Goal: Task Accomplishment & Management: Use online tool/utility

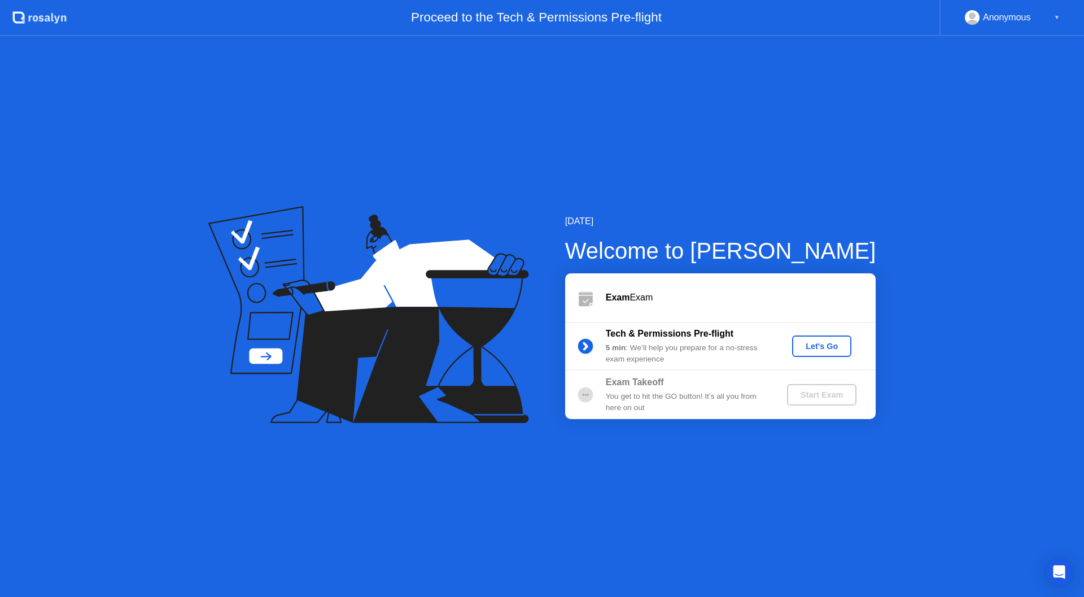
click at [826, 355] on button "Let's Go" at bounding box center [821, 346] width 59 height 21
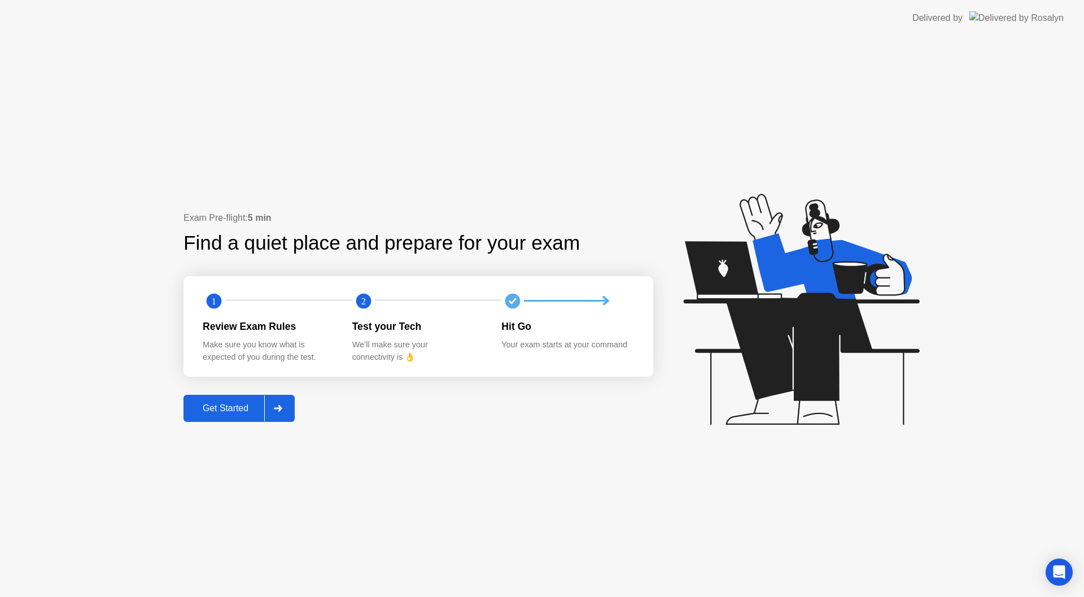
click at [268, 413] on div at bounding box center [277, 408] width 27 height 26
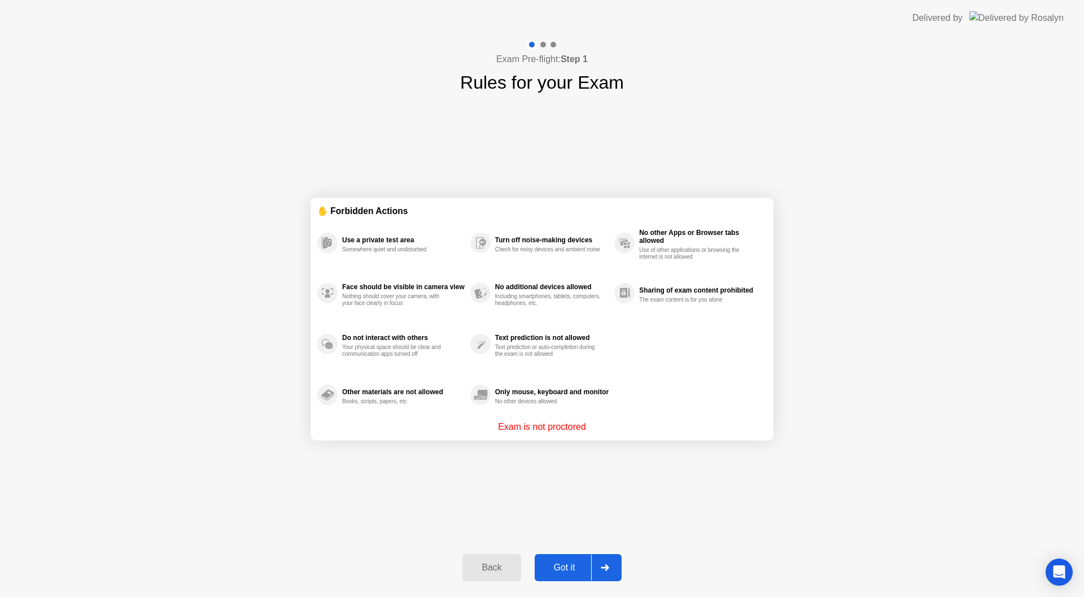
click at [555, 558] on button "Got it" at bounding box center [578, 567] width 87 height 27
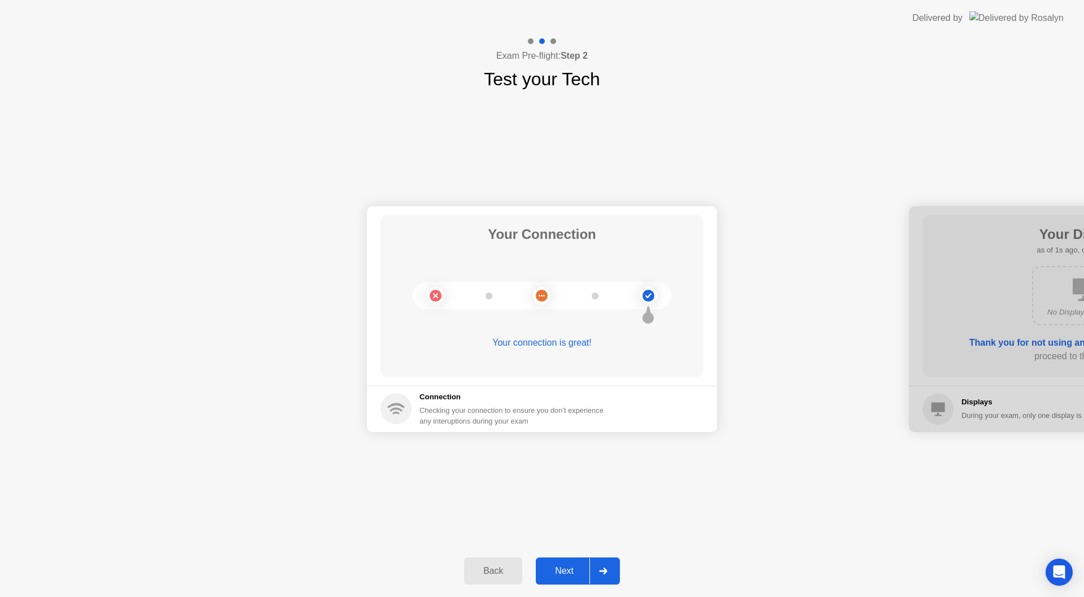
drag, startPoint x: 569, startPoint y: 564, endPoint x: 569, endPoint y: 577, distance: 13.0
click at [569, 577] on button "Next" at bounding box center [578, 570] width 84 height 27
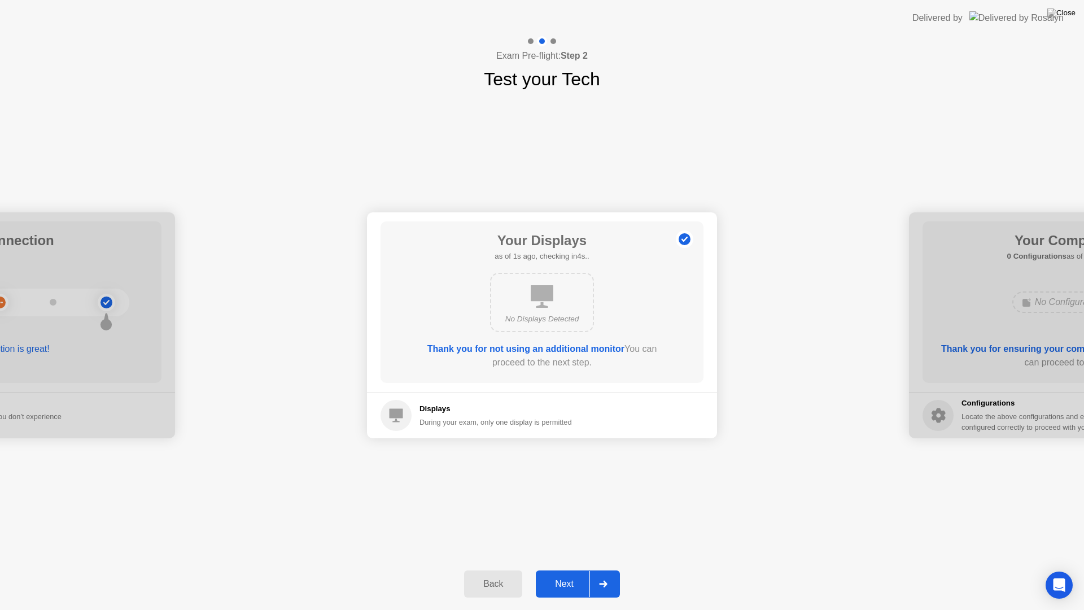
click at [569, 577] on button "Next" at bounding box center [578, 583] width 84 height 27
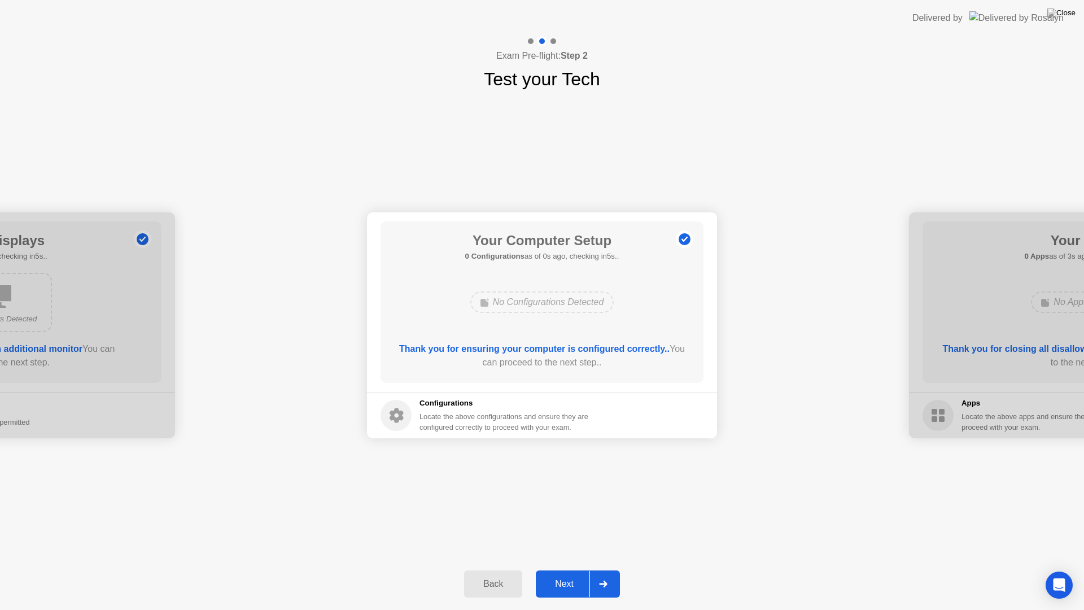
click at [569, 577] on button "Next" at bounding box center [578, 583] width 84 height 27
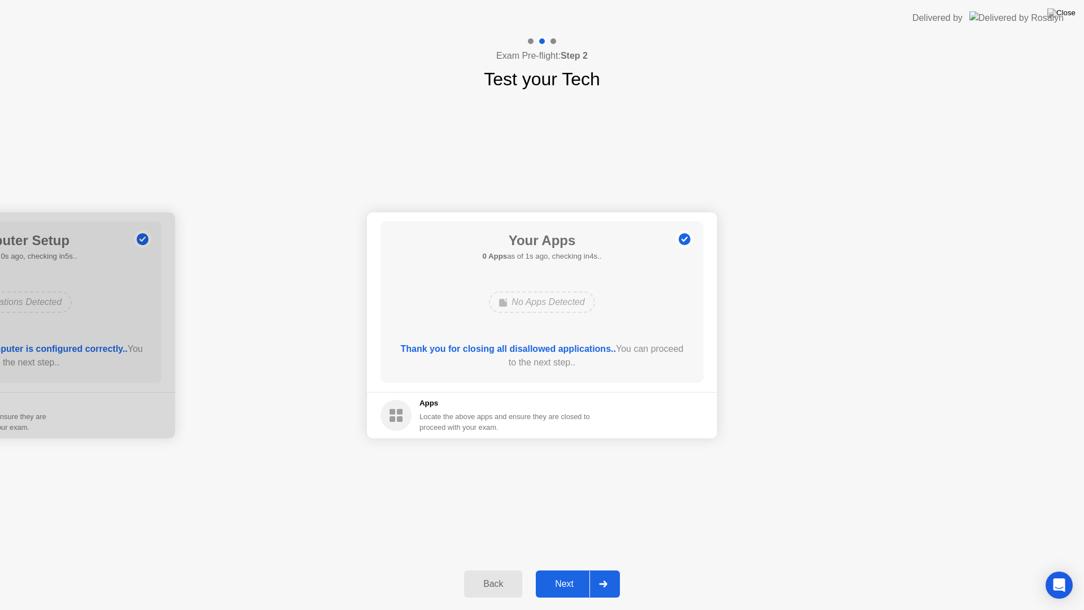
click at [569, 577] on button "Next" at bounding box center [578, 583] width 84 height 27
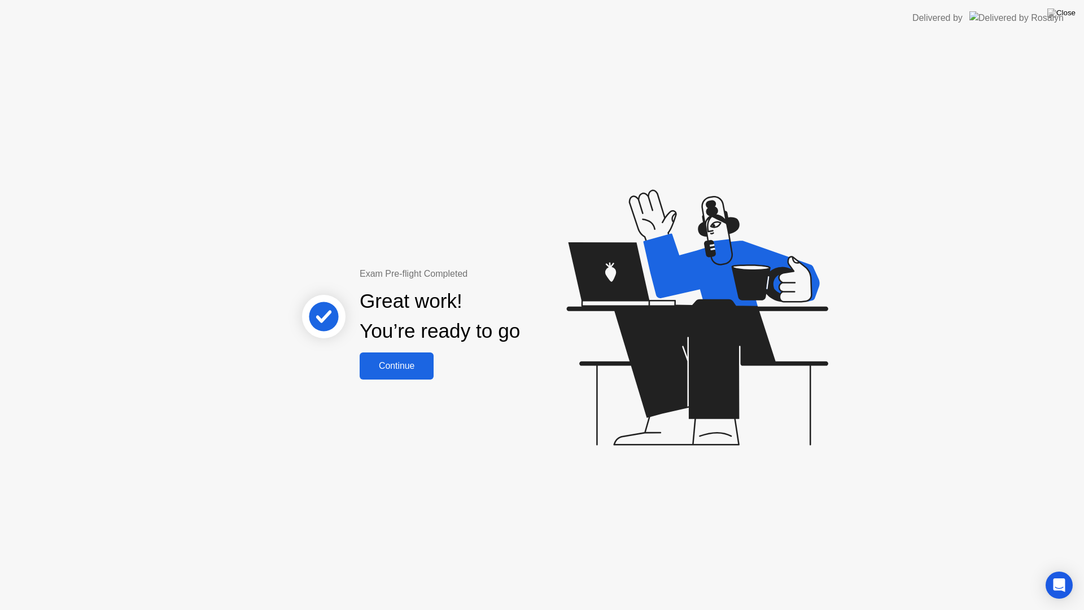
click at [419, 368] on div "Continue" at bounding box center [396, 366] width 67 height 10
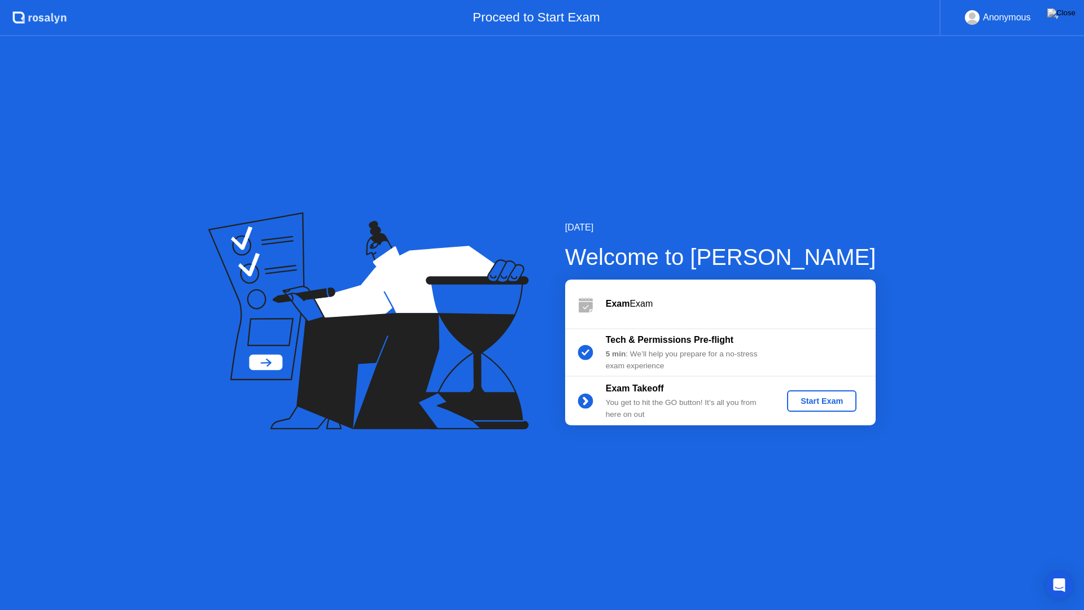
click at [837, 399] on div "Start Exam" at bounding box center [822, 401] width 60 height 9
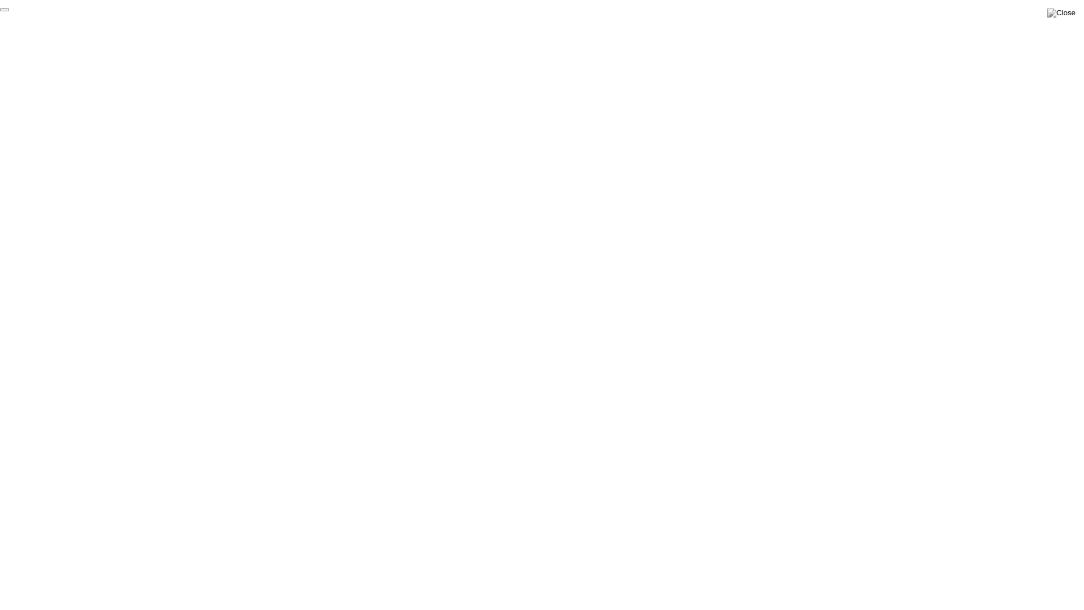
click div "End Proctoring Session"
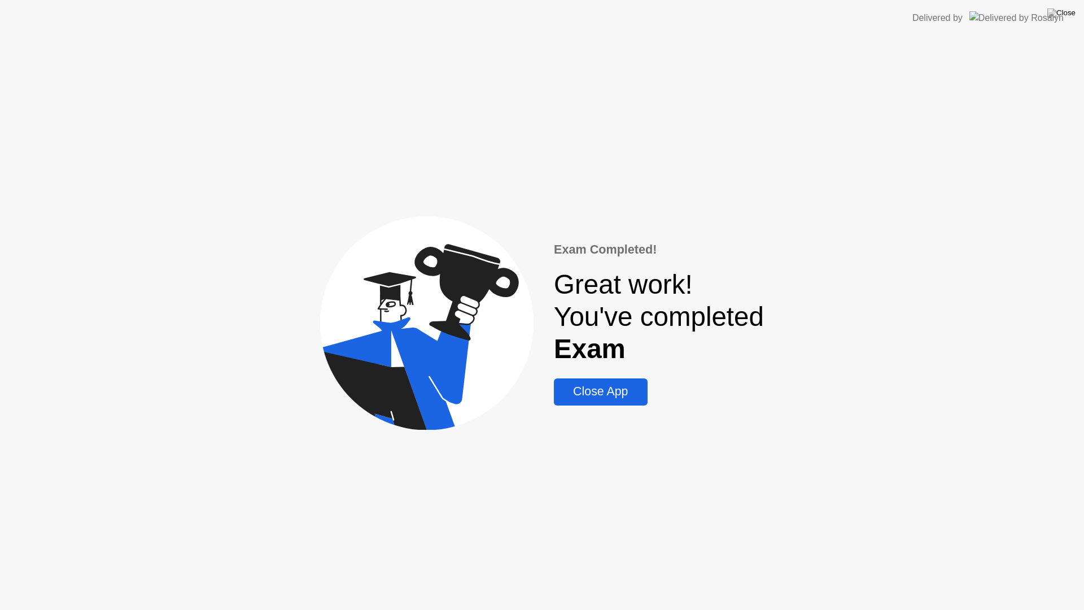
click at [604, 393] on div "Close App" at bounding box center [600, 392] width 86 height 14
